Goal: Information Seeking & Learning: Learn about a topic

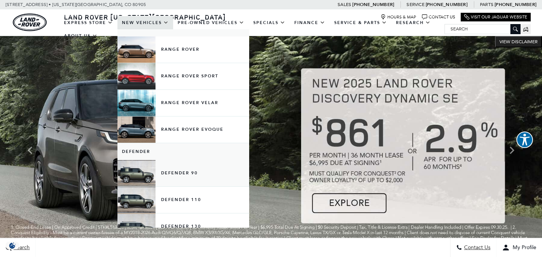
scroll to position [31, 0]
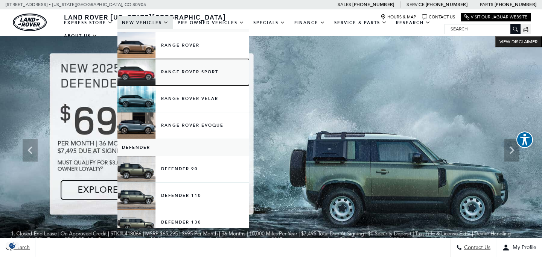
click at [195, 69] on link "Range Rover Sport" at bounding box center [183, 72] width 132 height 26
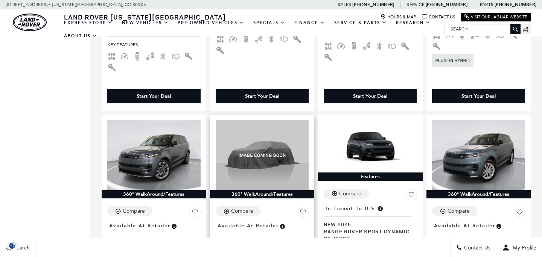
scroll to position [1296, 0]
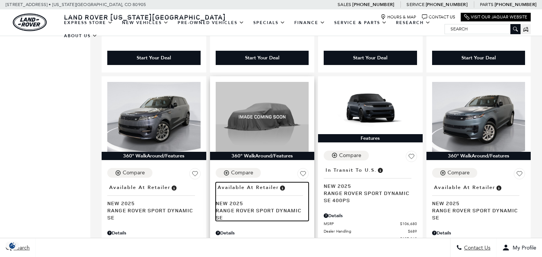
click at [247, 207] on span "Range Rover Sport Dynamic SE" at bounding box center [260, 214] width 88 height 14
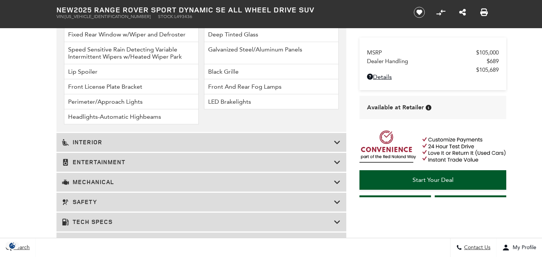
scroll to position [1095, 0]
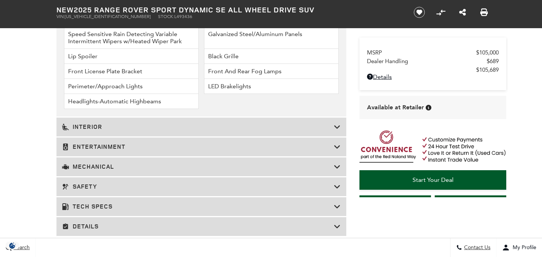
click at [294, 169] on h3 "Mechanical" at bounding box center [198, 167] width 272 height 8
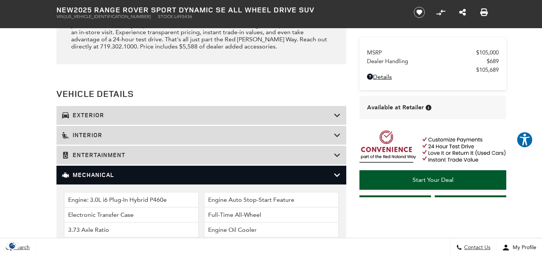
scroll to position [869, 0]
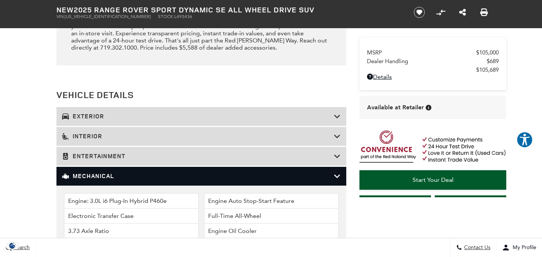
click at [137, 112] on div "Exterior" at bounding box center [201, 116] width 290 height 19
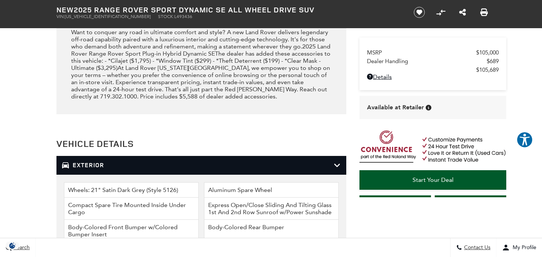
scroll to position [832, 0]
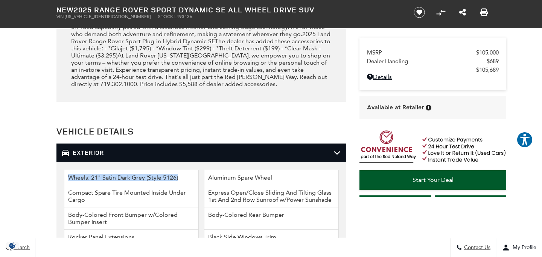
drag, startPoint x: 182, startPoint y: 176, endPoint x: 78, endPoint y: 171, distance: 104.3
click at [78, 171] on li "Wheels: 21" Satin Dark Grey (Style 5126)" at bounding box center [131, 177] width 135 height 15
copy li "Wheels: 21" Satin Dark Grey (Style 5126)"
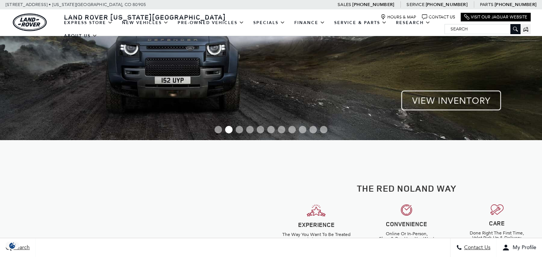
scroll to position [121, 0]
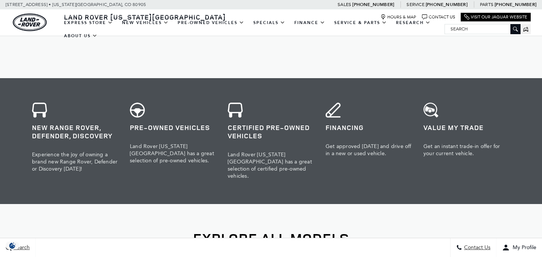
scroll to position [365, 0]
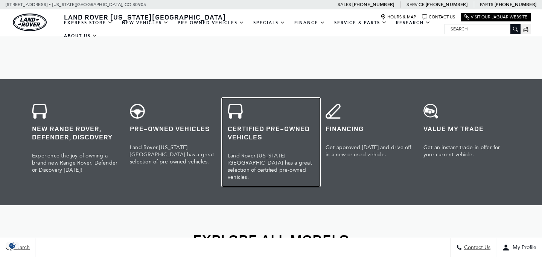
click at [268, 129] on h3 "Certified Pre-Owned Vehicles" at bounding box center [271, 133] width 87 height 17
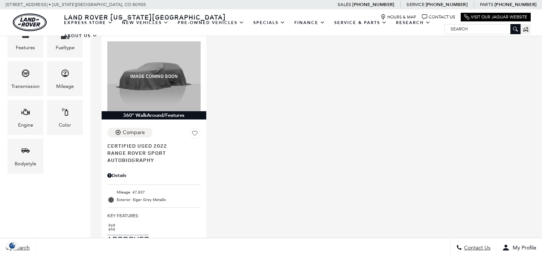
scroll to position [196, 0]
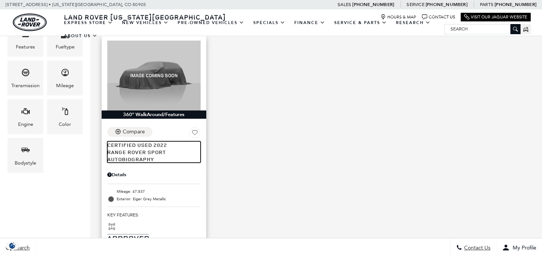
click at [152, 142] on span "Certified Used 2022" at bounding box center [151, 145] width 88 height 7
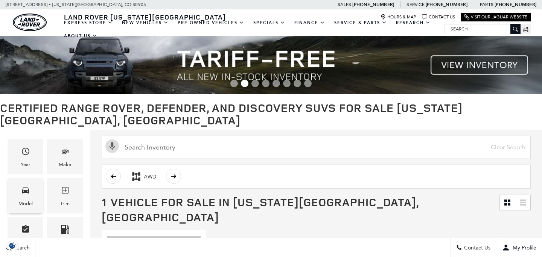
click at [23, 186] on icon "Model" at bounding box center [25, 190] width 9 height 9
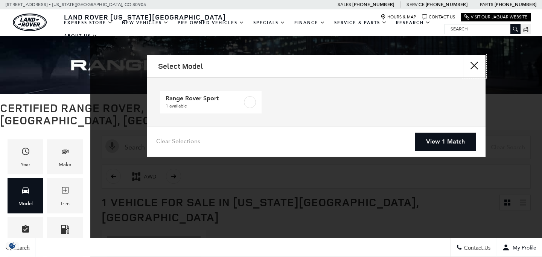
click at [473, 65] on button "close" at bounding box center [474, 66] width 23 height 23
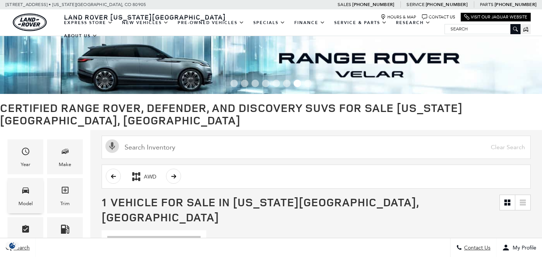
click at [24, 186] on span "Model" at bounding box center [25, 191] width 9 height 15
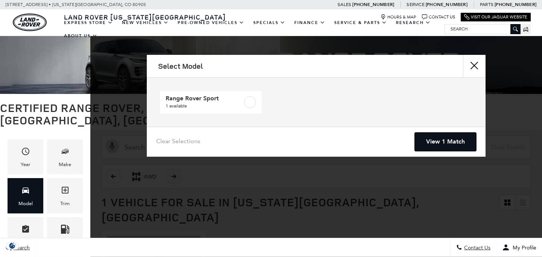
click at [434, 141] on link "View 1 Match" at bounding box center [445, 142] width 61 height 18
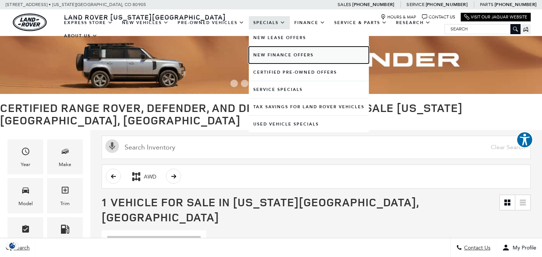
click at [277, 56] on link "New Finance Offers" at bounding box center [309, 55] width 120 height 17
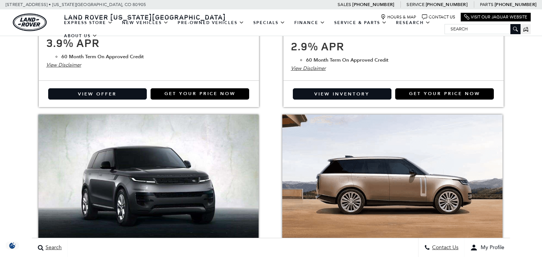
scroll to position [1269, 0]
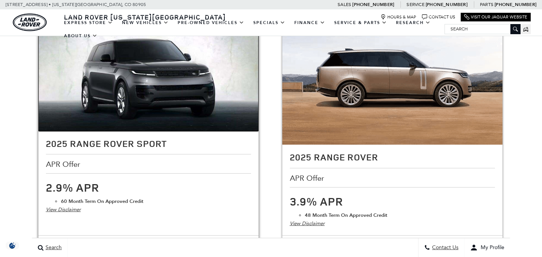
click at [163, 109] on img at bounding box center [148, 70] width 220 height 124
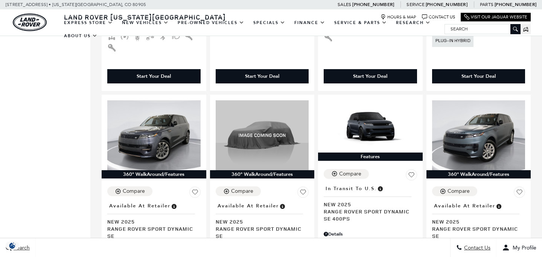
scroll to position [1303, 0]
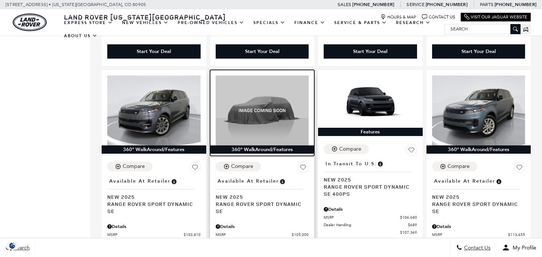
click at [254, 86] on img at bounding box center [262, 111] width 93 height 70
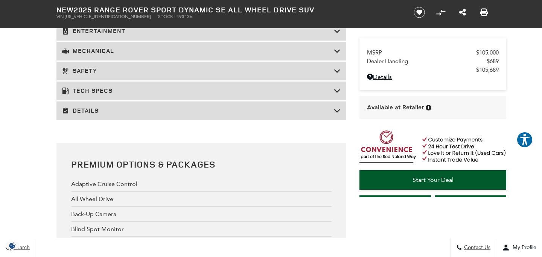
scroll to position [1212, 0]
click at [338, 110] on icon at bounding box center [337, 110] width 7 height 8
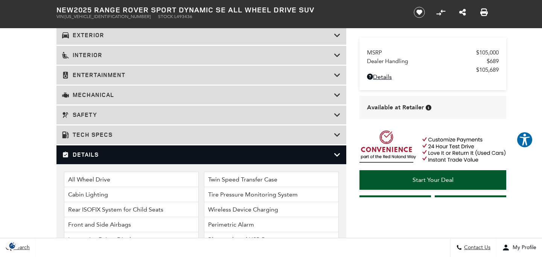
scroll to position [948, 0]
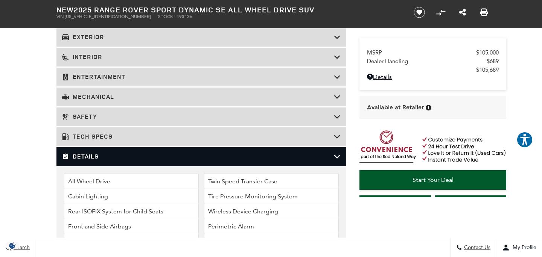
click at [337, 73] on icon at bounding box center [337, 77] width 7 height 8
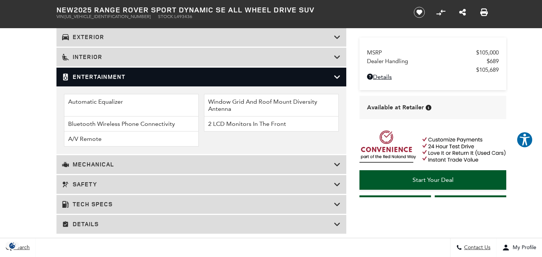
click at [95, 101] on li "Automatic Equalizer" at bounding box center [131, 105] width 135 height 23
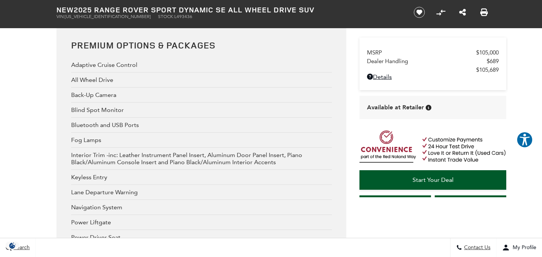
scroll to position [1182, 0]
